Goal: Information Seeking & Learning: Learn about a topic

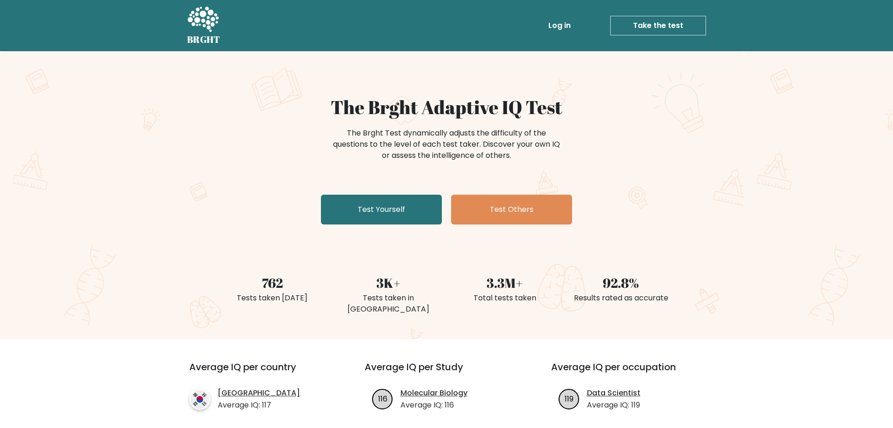
drag, startPoint x: 340, startPoint y: 125, endPoint x: 547, endPoint y: 159, distance: 209.5
click at [548, 159] on div "The Brght Adaptive IQ Test The Brght Test dynamically adjusts the difficulty of…" at bounding box center [446, 162] width 465 height 132
click at [546, 159] on div "The Brght Test dynamically adjusts the difficulty of the questions to the level…" at bounding box center [446, 144] width 233 height 34
drag, startPoint x: 546, startPoint y: 159, endPoint x: 326, endPoint y: 143, distance: 220.7
click at [326, 143] on div "The Brght Test dynamically adjusts the difficulty of the questions to the level…" at bounding box center [447, 149] width 372 height 47
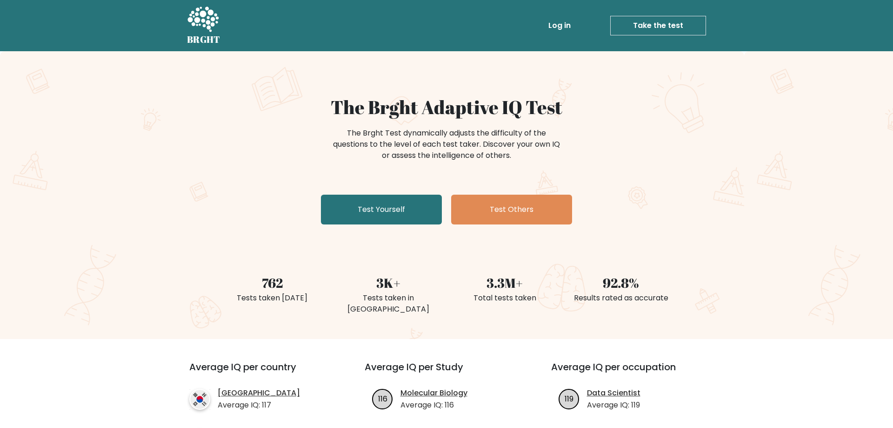
drag, startPoint x: 326, startPoint y: 143, endPoint x: 524, endPoint y: 157, distance: 199.2
click at [524, 157] on div "The Brght Test dynamically adjusts the difficulty of the questions to the level…" at bounding box center [447, 149] width 372 height 47
click at [524, 157] on div "The Brght Test dynamically adjusts the difficulty of the questions to the level…" at bounding box center [446, 144] width 233 height 34
drag, startPoint x: 523, startPoint y: 157, endPoint x: 359, endPoint y: 129, distance: 167.0
click at [359, 129] on div "The Brght Test dynamically adjusts the difficulty of the questions to the level…" at bounding box center [446, 144] width 233 height 34
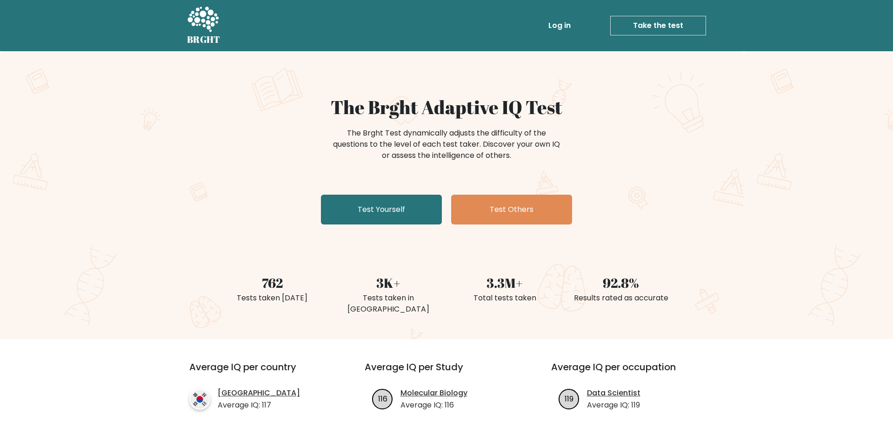
click at [359, 129] on div "The Brght Test dynamically adjusts the difficulty of the questions to the level…" at bounding box center [446, 144] width 233 height 34
click at [367, 128] on div "The Brght Test dynamically adjusts the difficulty of the questions to the level…" at bounding box center [446, 144] width 233 height 34
